Goal: Information Seeking & Learning: Learn about a topic

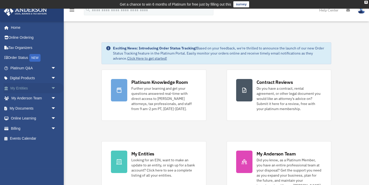
click at [54, 87] on span "arrow_drop_down" at bounding box center [56, 88] width 10 height 10
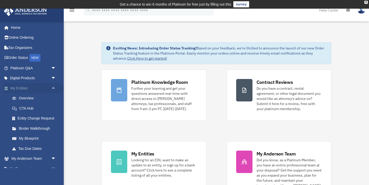
click at [54, 87] on span "arrow_drop_up" at bounding box center [56, 88] width 10 height 10
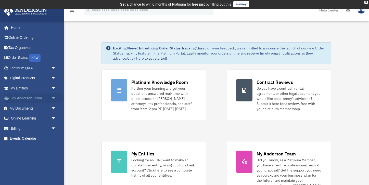
click at [53, 97] on span "arrow_drop_down" at bounding box center [56, 98] width 10 height 10
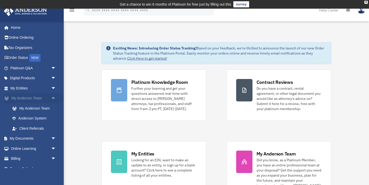
click at [53, 97] on span "arrow_drop_up" at bounding box center [56, 98] width 10 height 10
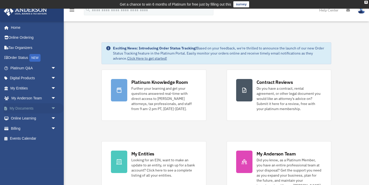
click at [53, 108] on span "arrow_drop_down" at bounding box center [56, 108] width 10 height 10
click at [53, 108] on span "arrow_drop_up" at bounding box center [56, 108] width 10 height 10
click at [53, 117] on span "arrow_drop_down" at bounding box center [56, 118] width 10 height 10
click at [29, 148] on link "Resources" at bounding box center [35, 148] width 57 height 10
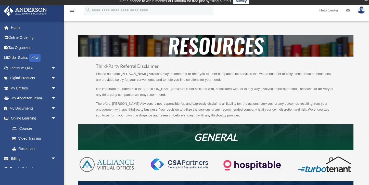
scroll to position [6, 0]
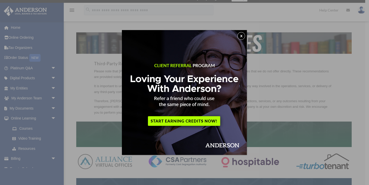
click at [243, 35] on button "x" at bounding box center [241, 36] width 8 height 8
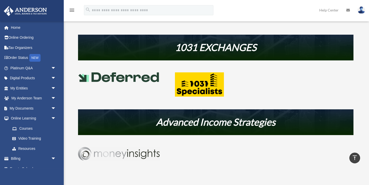
scroll to position [226, 0]
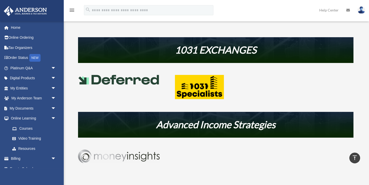
click at [148, 78] on img at bounding box center [119, 80] width 82 height 10
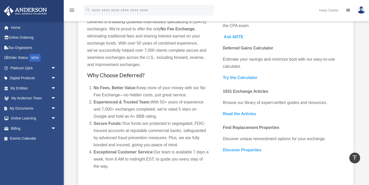
scroll to position [93, 0]
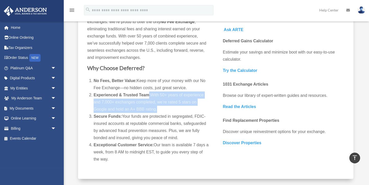
drag, startPoint x: 148, startPoint y: 93, endPoint x: 160, endPoint y: 103, distance: 16.1
click at [160, 103] on li "Experienced & Trusted Team: With 50+ years of experience and 7,000+ exchanges c…" at bounding box center [151, 101] width 115 height 21
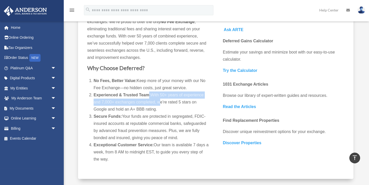
click at [160, 103] on span "With 50+ years of experience and 7,000+ exchanges completed, we’re rated 5 star…" at bounding box center [149, 102] width 110 height 19
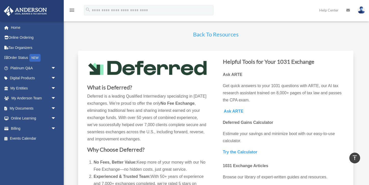
scroll to position [11, 0]
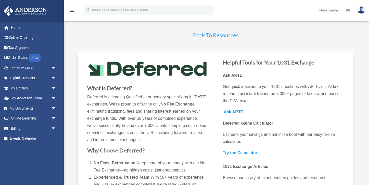
click at [246, 88] on p "Get quick answers to your 1031 questions with ARTE, our ​AI tax research assist…" at bounding box center [283, 95] width 121 height 25
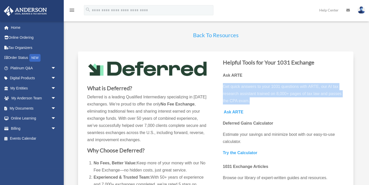
click at [246, 88] on p "Get quick answers to your 1031 questions with ARTE, our ​AI tax research assist…" at bounding box center [283, 95] width 121 height 25
click at [246, 88] on span "Get quick answers to your 1031 questions with ARTE, our ​AI tax research assist…" at bounding box center [282, 93] width 119 height 19
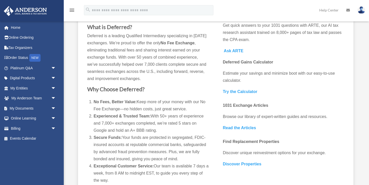
scroll to position [80, 0]
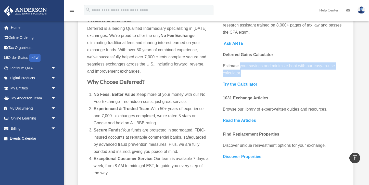
drag, startPoint x: 240, startPoint y: 64, endPoint x: 241, endPoint y: 71, distance: 6.8
click at [241, 71] on p "Estimate your savings and minimize boot with our easy-to-use calculator." at bounding box center [283, 71] width 121 height 18
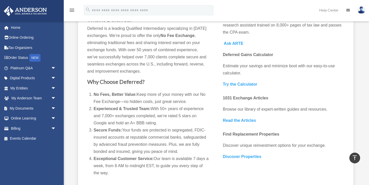
click at [241, 71] on p "Estimate your savings and minimize boot with our easy-to-use calculator." at bounding box center [283, 71] width 121 height 18
click at [243, 110] on span "Browse our library of expert-written guides and resources." at bounding box center [275, 109] width 104 height 4
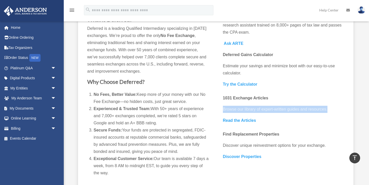
click at [243, 110] on span "Browse our library of expert-written guides and resources." at bounding box center [275, 109] width 104 height 4
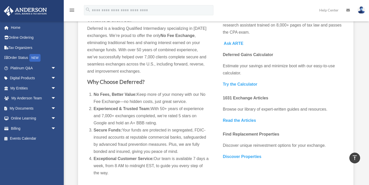
click at [240, 144] on span "Discover unique reinvestment options for your exchange." at bounding box center [274, 145] width 103 height 4
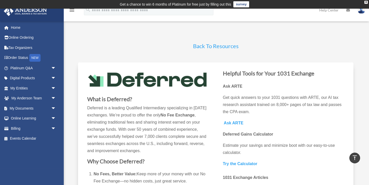
scroll to position [0, 0]
click at [203, 51] on link "Back To Resources" at bounding box center [216, 47] width 46 height 9
click at [203, 47] on link "Back To Resources" at bounding box center [216, 47] width 46 height 9
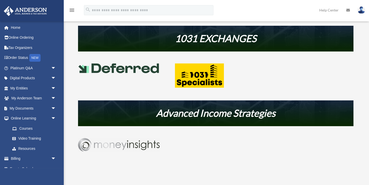
scroll to position [263, 0]
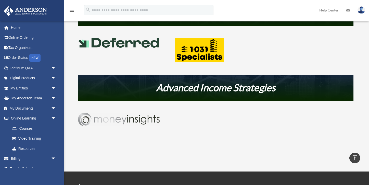
click at [199, 43] on img at bounding box center [199, 50] width 49 height 24
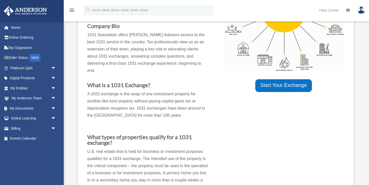
scroll to position [123, 0]
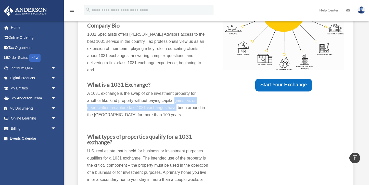
drag, startPoint x: 175, startPoint y: 90, endPoint x: 177, endPoint y: 98, distance: 8.5
click at [177, 98] on p "A 1031 exchange is the swap of one investment property for another like-kind pr…" at bounding box center [147, 106] width 121 height 33
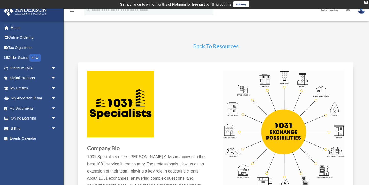
scroll to position [0, 0]
click at [201, 47] on link "Back To Resources" at bounding box center [216, 47] width 46 height 9
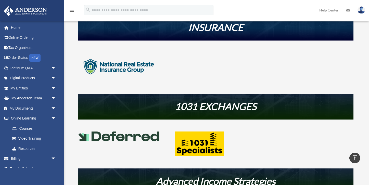
scroll to position [208, 0]
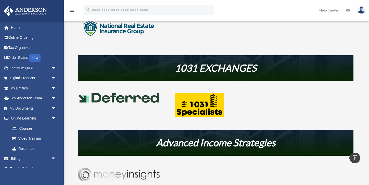
click at [134, 102] on link at bounding box center [119, 102] width 82 height 7
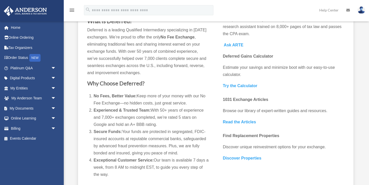
scroll to position [78, 0]
click at [228, 157] on b "Discover Properties" at bounding box center [242, 158] width 38 height 4
